Goal: Task Accomplishment & Management: Manage account settings

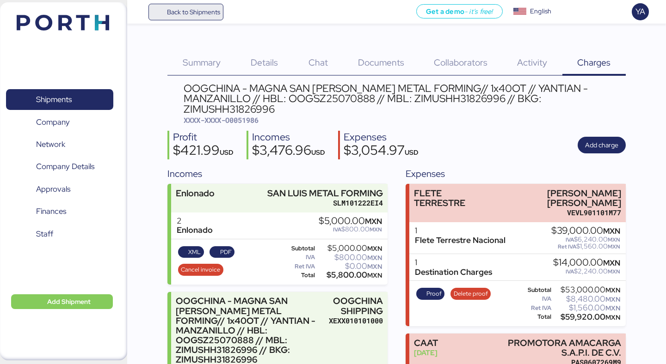
click at [203, 5] on span "Back to Shipments" at bounding box center [186, 12] width 69 height 17
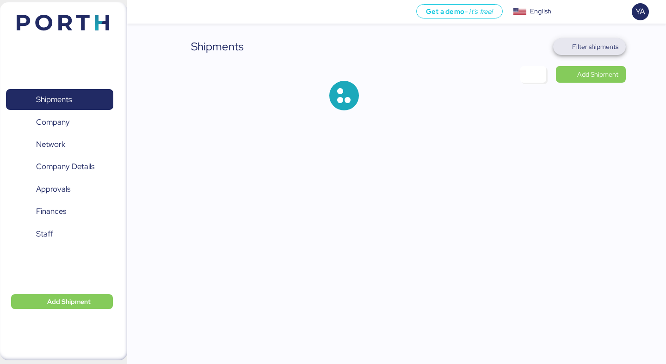
click at [586, 46] on span "Filter shipments" at bounding box center [595, 46] width 46 height 11
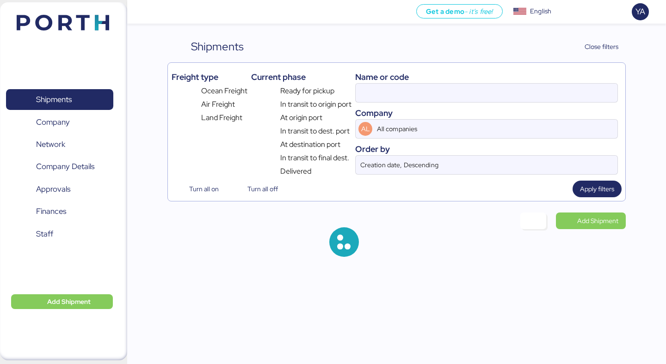
click at [466, 82] on div "Name or code" at bounding box center [486, 77] width 263 height 12
click at [466, 91] on input at bounding box center [486, 93] width 262 height 18
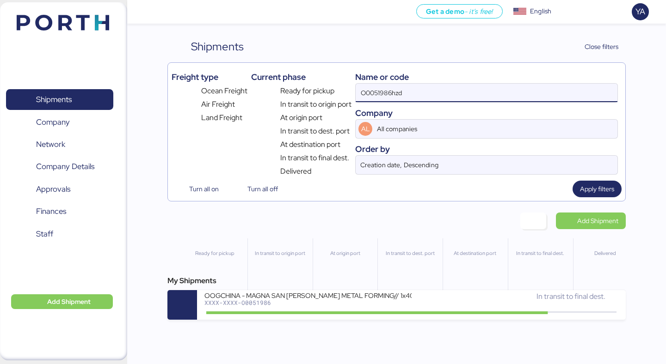
click at [466, 91] on input "O0051986hzd" at bounding box center [486, 93] width 262 height 18
type input "hzd"
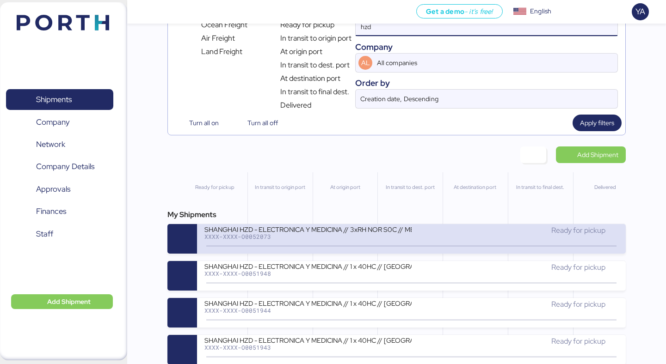
scroll to position [67, 0]
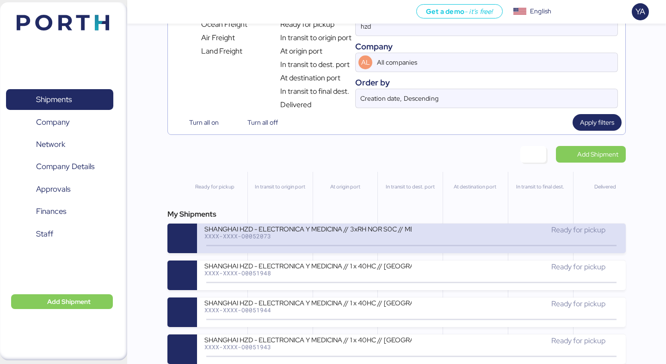
click at [350, 238] on div "XXXX-XXXX-O0052073" at bounding box center [307, 236] width 207 height 6
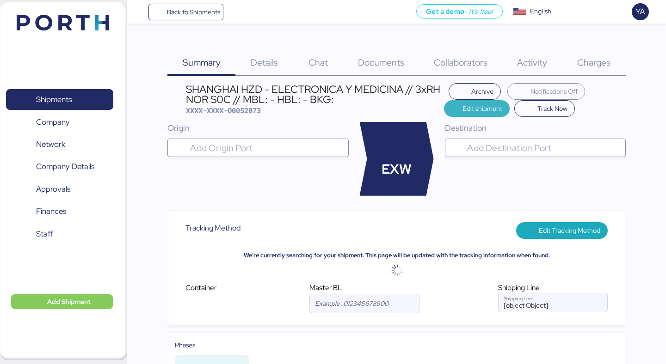
click at [497, 107] on span "Edit shipment" at bounding box center [482, 108] width 40 height 11
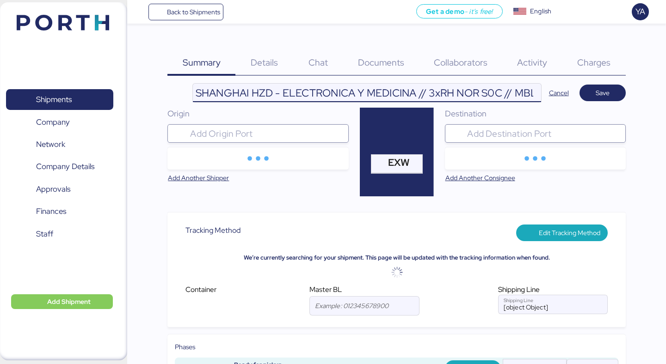
click at [433, 93] on input "SHANGHAI HZD - ELECTRONICA Y MEDICINA // 3xRH NOR S0C // MBL: - HBL: - BKG:" at bounding box center [367, 93] width 348 height 18
type input "SHANGHAI HZD - ELECTRONICA Y MEDICINA // 2xRH NOR S0C // MBL: - HBL: - BKG:"
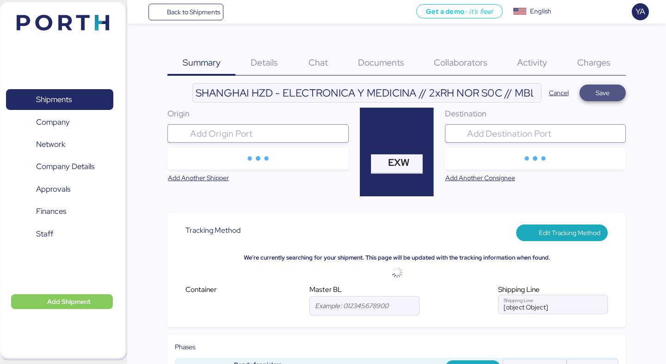
click at [604, 92] on span "Save" at bounding box center [602, 92] width 14 height 11
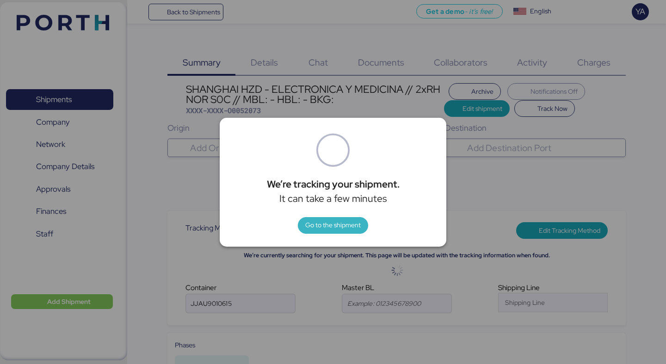
click at [351, 223] on span "Go to the shipment" at bounding box center [332, 225] width 55 height 11
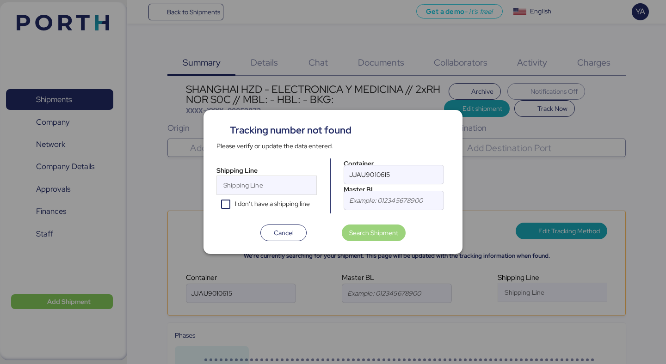
click at [377, 233] on span "Search Shipment" at bounding box center [373, 232] width 49 height 11
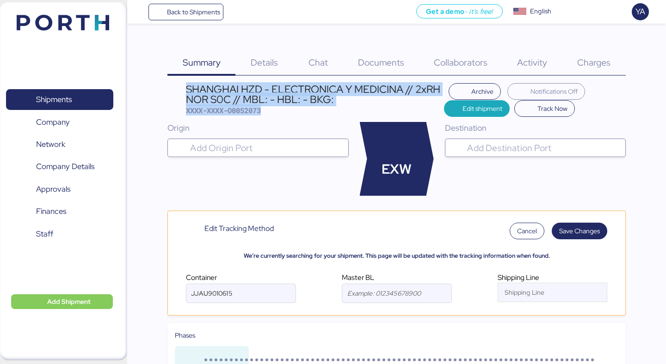
drag, startPoint x: 273, startPoint y: 111, endPoint x: 181, endPoint y: 86, distance: 95.4
click at [181, 86] on header "SHANGHAI HZD - ELECTRONICA Y MEDICINA // 2xRH NOR S0C // MBL: - HBL: - BKG: XXX…" at bounding box center [396, 100] width 458 height 34
copy div "SHANGHAI HZD - ELECTRONICA Y MEDICINA // 2xRH NOR S0C // MBL: - HBL: - BKG: XXX…"
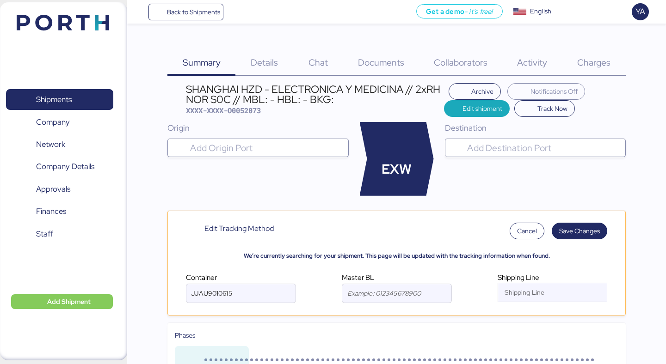
click at [241, 73] on div "Details 0" at bounding box center [264, 56] width 58 height 37
